Goal: Task Accomplishment & Management: Manage account settings

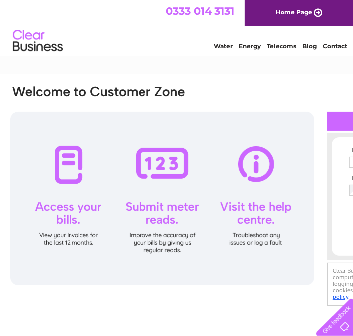
type input "jan@ardmorefinancial.co.uk"
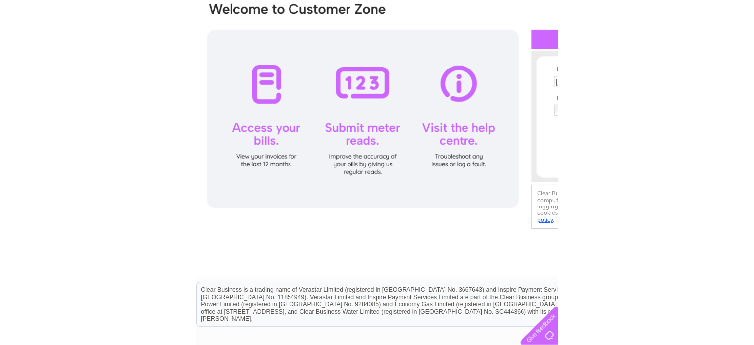
scroll to position [84, 0]
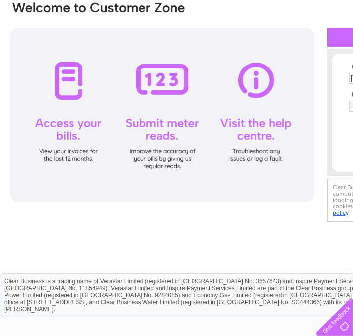
drag, startPoint x: 294, startPoint y: 242, endPoint x: 313, endPoint y: 4, distance: 238.9
click at [187, 230] on div "Email Address: jan@ardmorefinancial.co.uk Password:" at bounding box center [245, 130] width 491 height 278
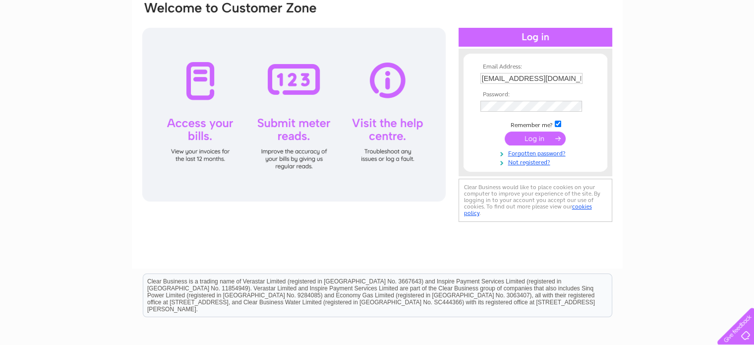
click at [352, 137] on input "submit" at bounding box center [535, 138] width 61 height 14
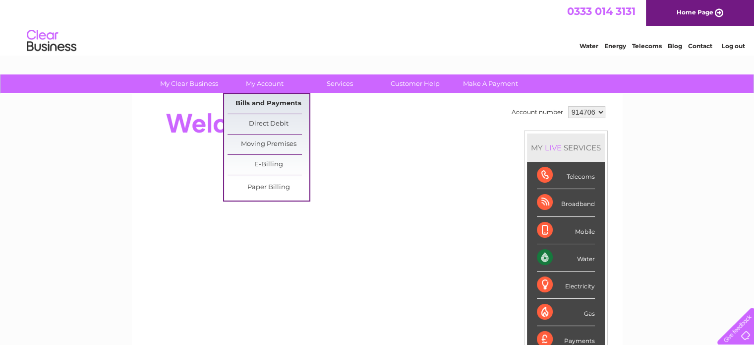
click at [260, 100] on link "Bills and Payments" at bounding box center [269, 104] width 82 height 20
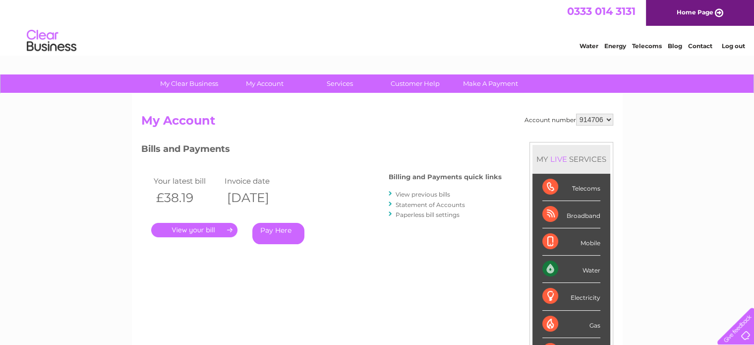
click at [213, 230] on link "." at bounding box center [194, 230] width 86 height 14
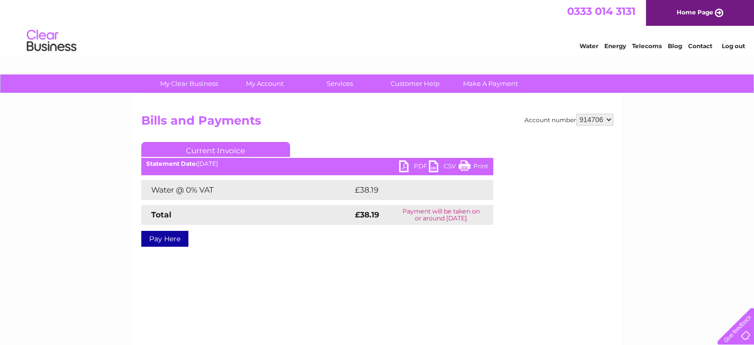
click at [408, 168] on link "PDF" at bounding box center [414, 167] width 30 height 14
